Goal: Transaction & Acquisition: Purchase product/service

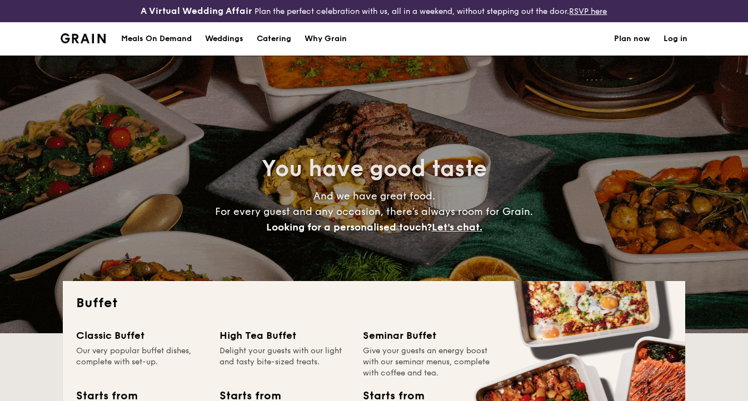
select select
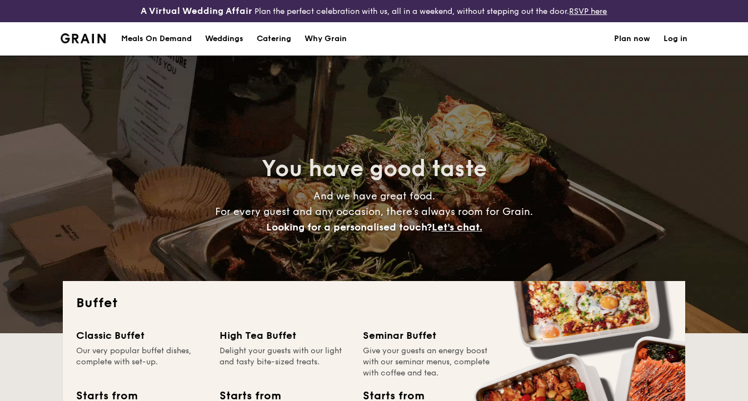
scroll to position [36, 0]
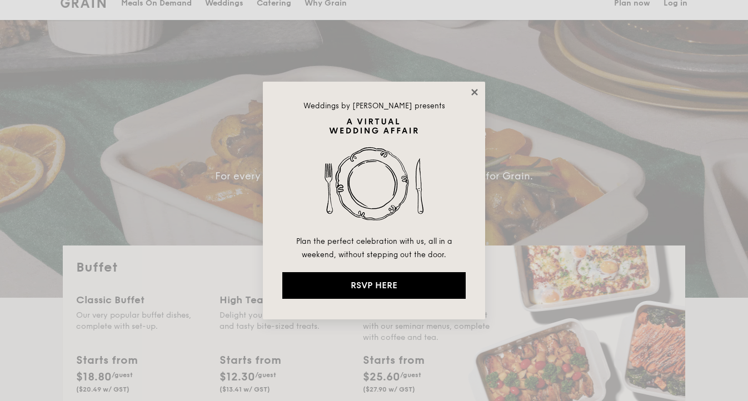
click at [474, 93] on icon at bounding box center [474, 92] width 6 height 6
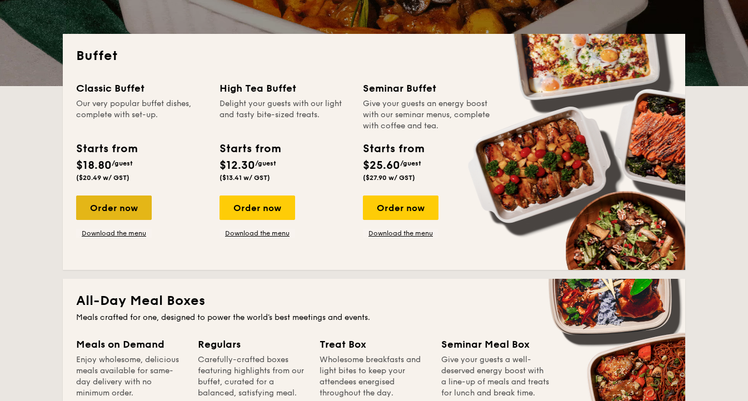
scroll to position [246, 0]
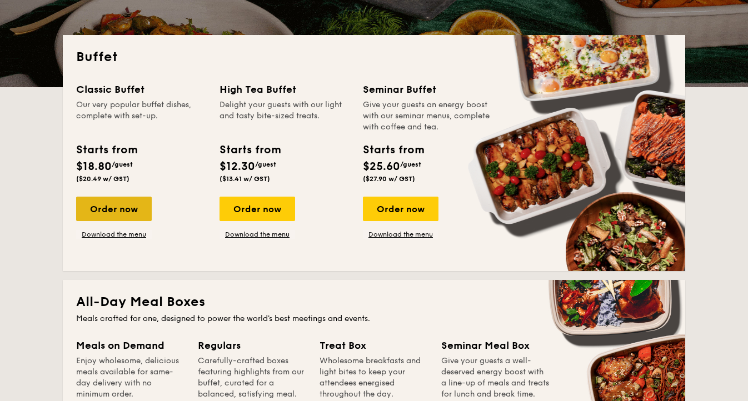
click at [86, 206] on div "Order now" at bounding box center [114, 209] width 76 height 24
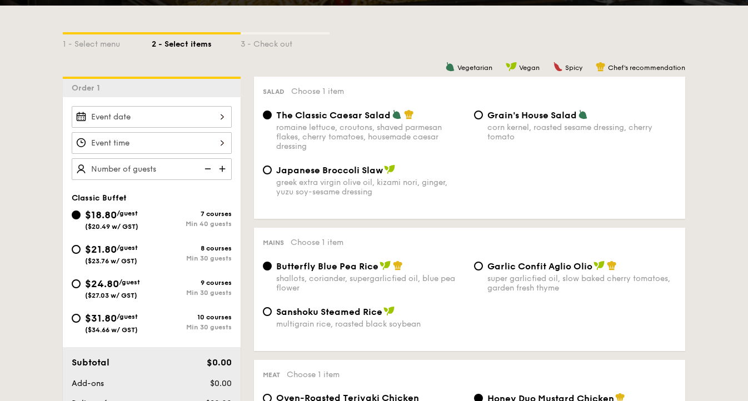
scroll to position [263, 0]
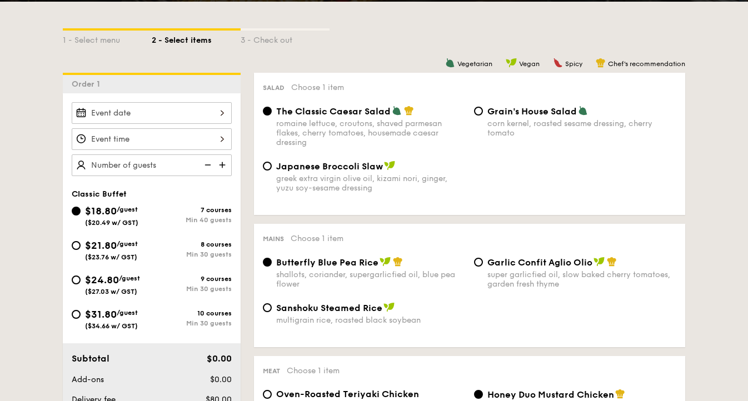
click at [93, 248] on span "$21.80" at bounding box center [101, 245] width 32 height 12
click at [81, 248] on input "$21.80 /guest ($23.76 w/ GST) 8 courses Min 30 guests" at bounding box center [76, 245] width 9 height 9
radio input "true"
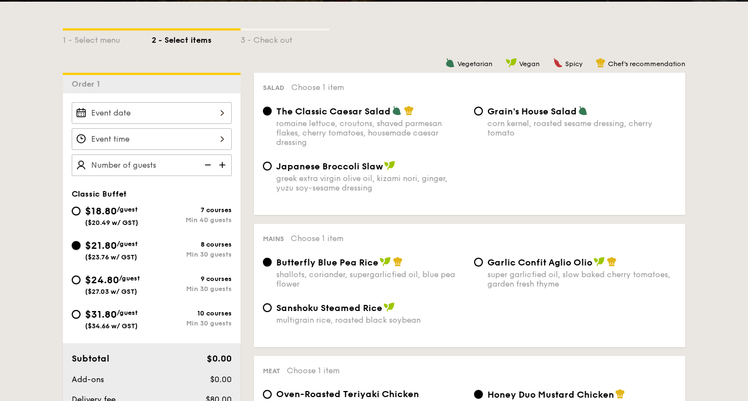
radio input "true"
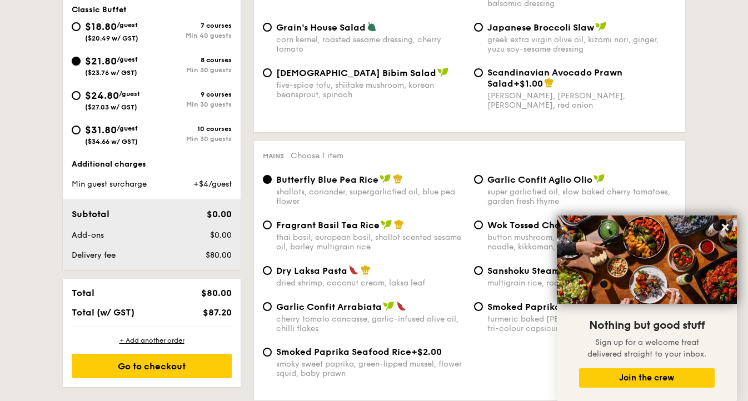
scroll to position [449, 0]
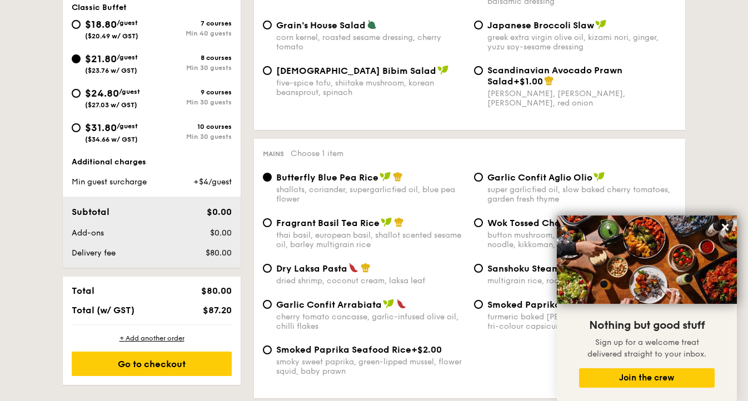
click at [123, 99] on div "$24.80 /guest ($27.03 w/ GST)" at bounding box center [112, 97] width 55 height 23
click at [81, 98] on input "$24.80 /guest ($27.03 w/ GST) 9 courses Min 30 guests" at bounding box center [76, 93] width 9 height 9
radio input "true"
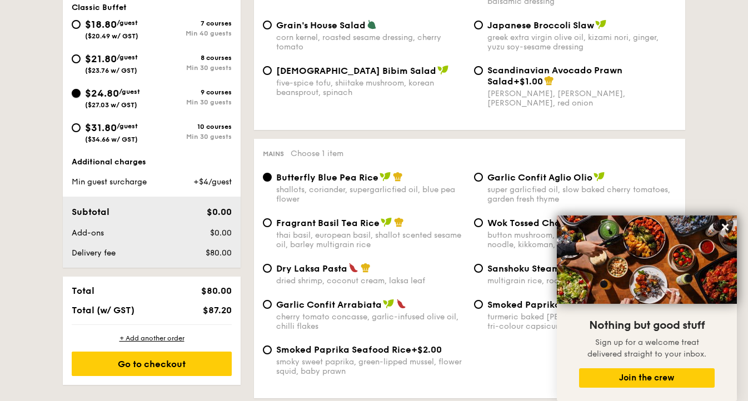
radio input "true"
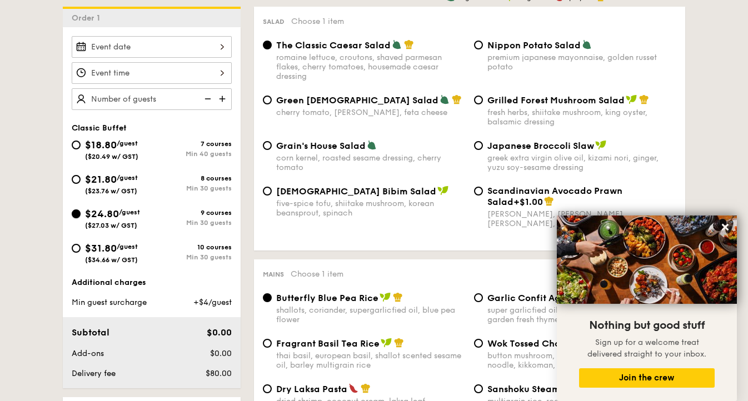
scroll to position [333, 0]
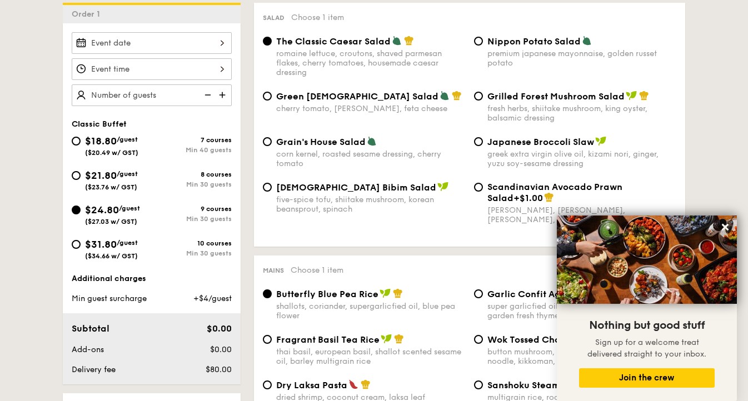
click at [118, 168] on div "$21.80 /guest ($23.76 w/ GST)" at bounding box center [111, 179] width 53 height 23
click at [81, 171] on input "$21.80 /guest ($23.76 w/ GST) 8 courses Min 30 guests" at bounding box center [76, 175] width 9 height 9
radio input "true"
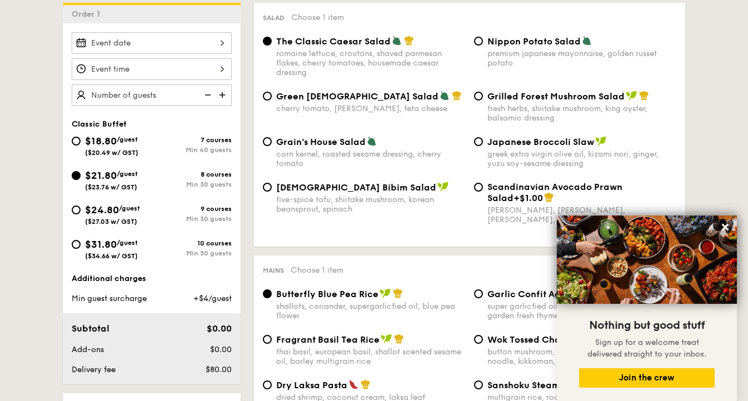
radio input "true"
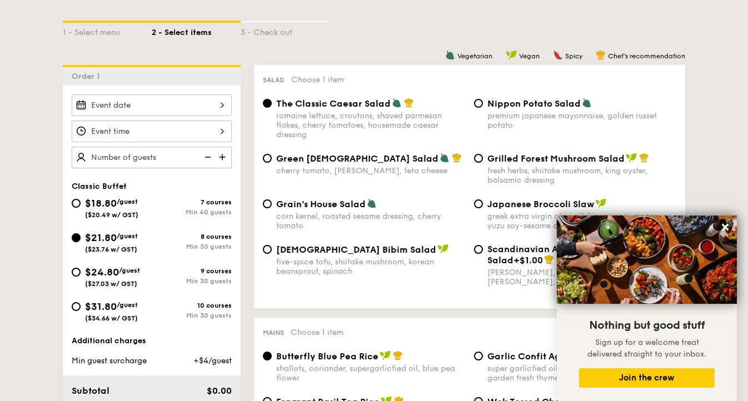
scroll to position [269, 0]
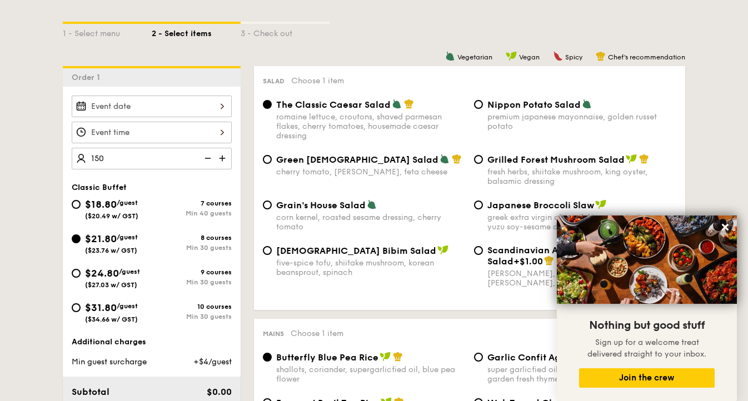
type input "150 guests"
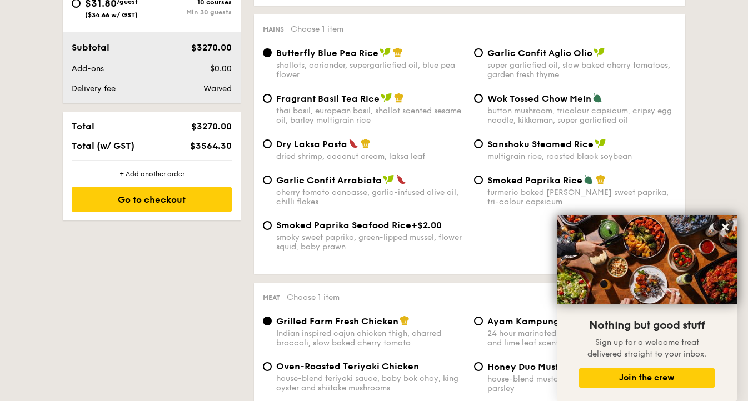
scroll to position [569, 0]
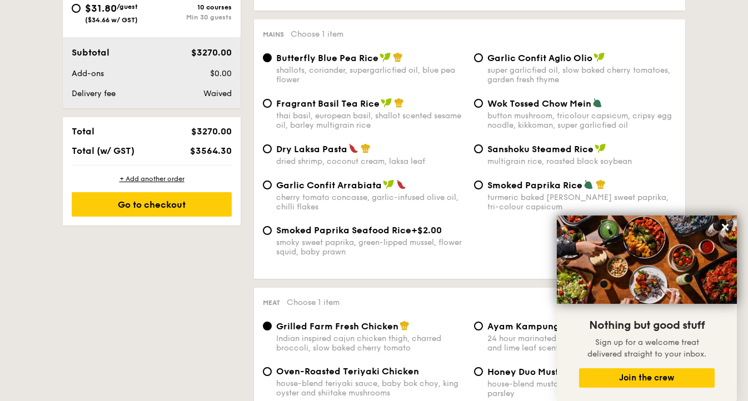
click at [286, 191] on span "Garlic Confit Arrabiata" at bounding box center [329, 185] width 106 height 11
click at [272, 189] on input "Garlic Confit Arrabiata cherry tomato concasse, garlic-infused olive oil, chill…" at bounding box center [267, 185] width 9 height 9
radio input "true"
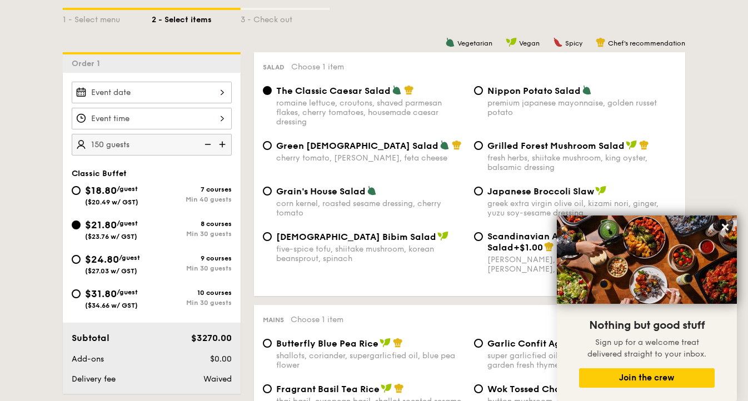
scroll to position [281, 0]
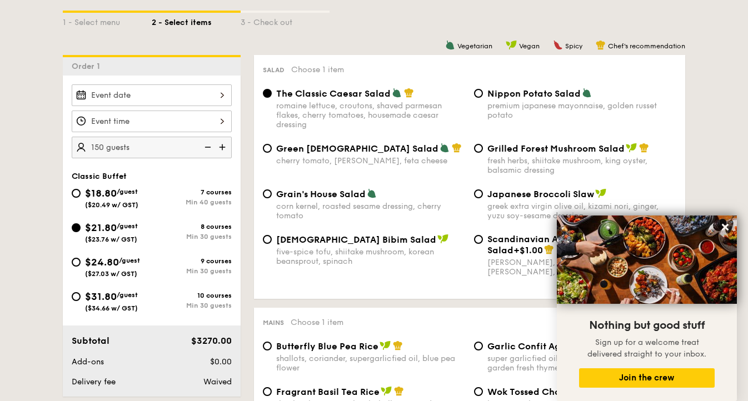
click at [506, 208] on div "greek extra virgin olive oil, kizami nori, ginger, yuzu soy-sesame dressing" at bounding box center [581, 211] width 189 height 19
click at [483, 198] on input "Japanese Broccoli Slaw greek extra virgin olive oil, kizami nori, ginger, yuzu …" at bounding box center [478, 193] width 9 height 9
radio input "true"
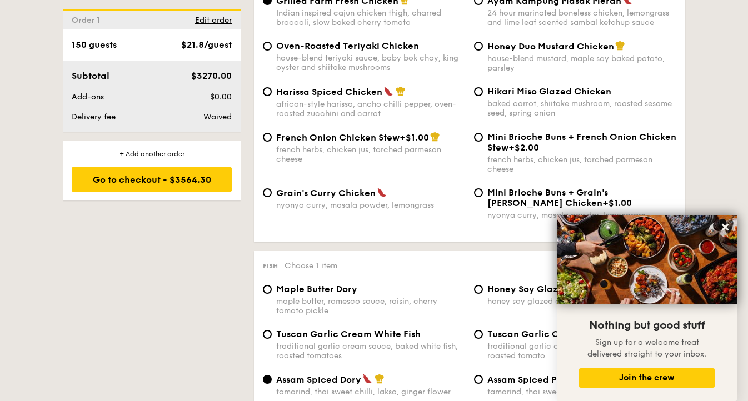
scroll to position [891, 0]
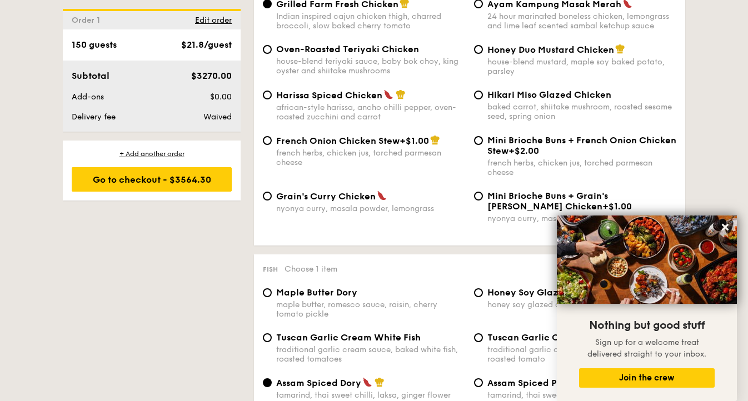
click at [353, 111] on div "african-style harissa, ancho chilli pepper, oven-roasted zucchini and carrot" at bounding box center [370, 112] width 189 height 19
click at [272, 99] on input "Harissa Spiced Chicken african-style harissa, ancho chilli pepper, oven-roasted…" at bounding box center [267, 95] width 9 height 9
radio input "true"
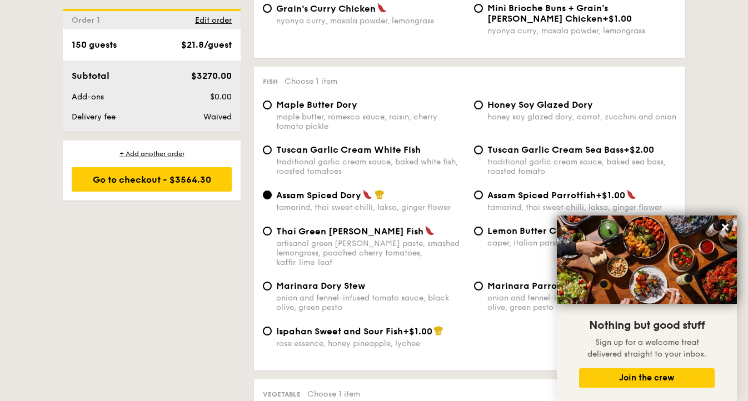
click at [341, 164] on div "Tuscan Garlic Cream White Fish traditional garlic cream sauce, baked white fish…" at bounding box center [370, 160] width 189 height 32
click at [272, 154] on input "Tuscan Garlic Cream White Fish traditional garlic cream sauce, baked white fish…" at bounding box center [267, 150] width 9 height 9
radio input "true"
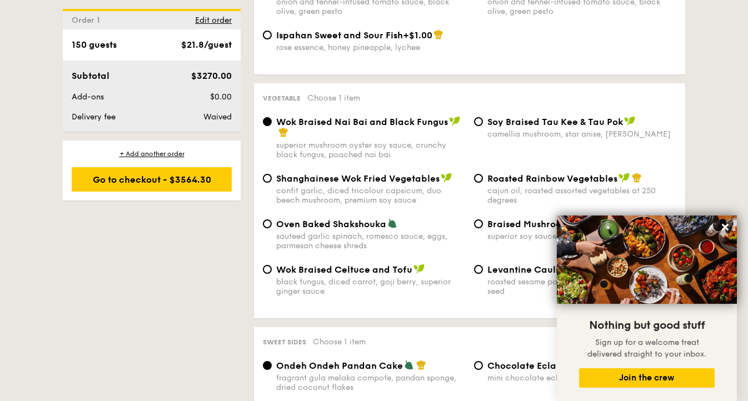
scroll to position [1379, 0]
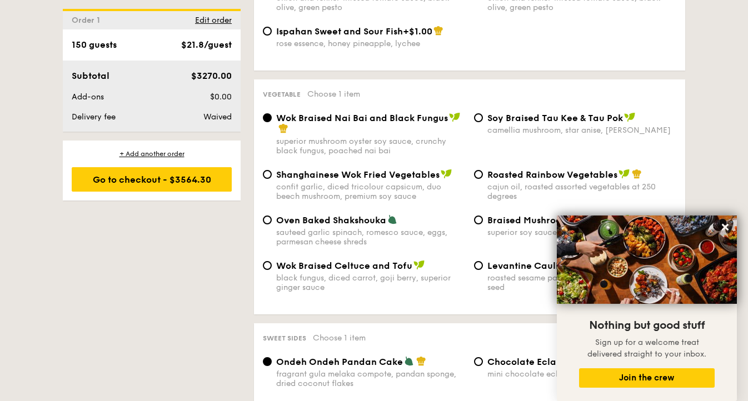
click at [334, 229] on div "sauteed garlic spinach, romesco sauce, eggs, parmesan cheese shreds" at bounding box center [370, 237] width 189 height 19
click at [272, 224] on input "Oven Baked Shakshouka sauteed garlic spinach, romesco sauce, eggs, parmesan che…" at bounding box center [267, 220] width 9 height 9
radio input "true"
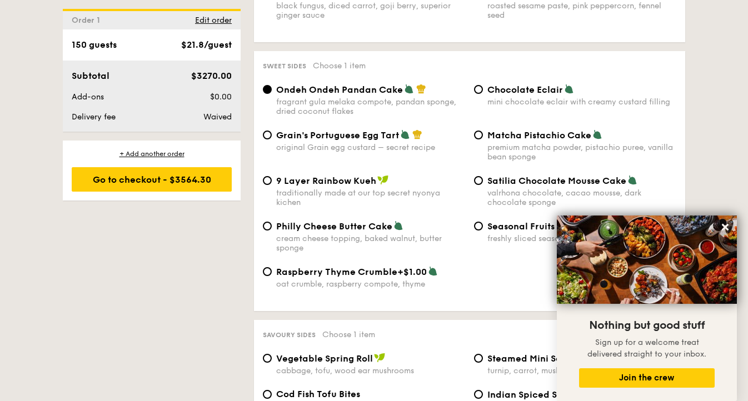
scroll to position [1652, 0]
click at [555, 180] on span "Satilia Chocolate Mousse Cake" at bounding box center [556, 180] width 139 height 11
click at [483, 180] on input "Satilia Chocolate Mousse Cake valrhona chocolate, cacao mousse, dark chocolate …" at bounding box center [478, 180] width 9 height 9
radio input "true"
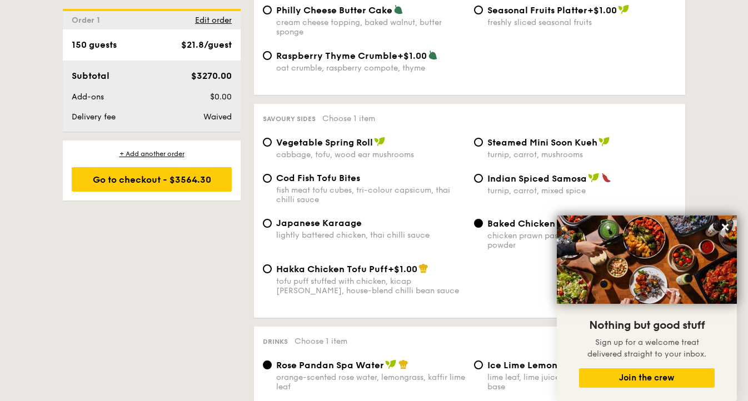
click at [369, 224] on div "Japanese Karaage" at bounding box center [370, 223] width 189 height 11
click at [272, 224] on input "Japanese Karaage lightly battered chicken, thai chilli sauce" at bounding box center [267, 223] width 9 height 9
radio input "true"
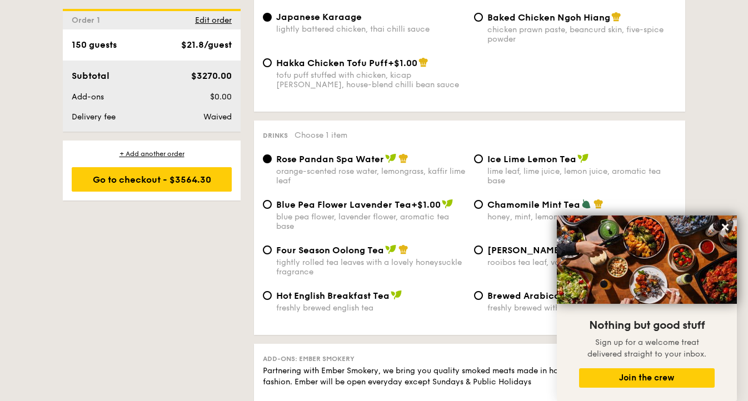
click at [507, 179] on div "lime leaf, lime juice, lemon juice, aromatic tea base" at bounding box center [581, 176] width 189 height 19
click at [483, 163] on input "Ice Lime Lemon Tea lime leaf, lime juice, lemon juice, aromatic tea base" at bounding box center [478, 158] width 9 height 9
radio input "true"
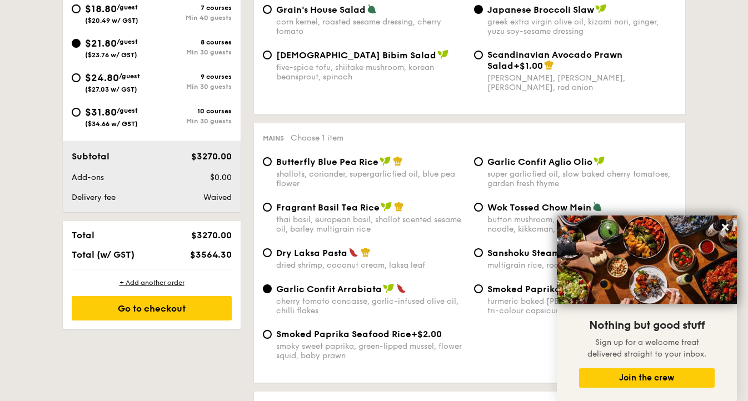
scroll to position [479, 0]
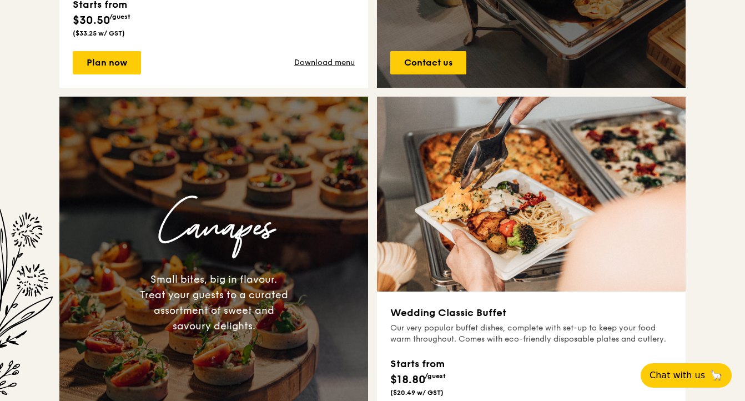
scroll to position [704, 0]
